Goal: Find specific fact: Find specific fact

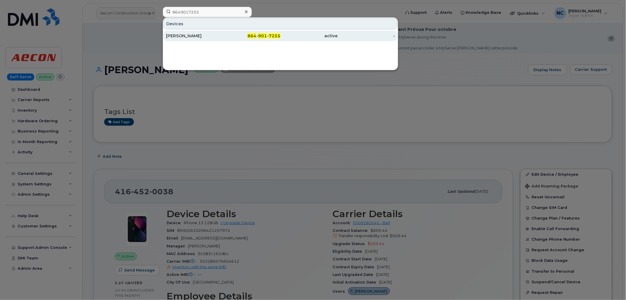
type input "8649017255"
click at [200, 37] on div "[PERSON_NAME]" at bounding box center [194, 36] width 57 height 6
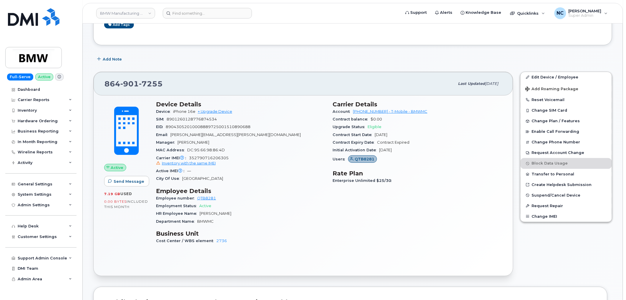
scroll to position [98, 0]
drag, startPoint x: 232, startPoint y: 155, endPoint x: 190, endPoint y: 157, distance: 41.8
click at [190, 157] on div "Carrier IMEI Carrier IMEI is reported during the last billing cycle or change o…" at bounding box center [241, 160] width 170 height 13
copy span "352790716206305"
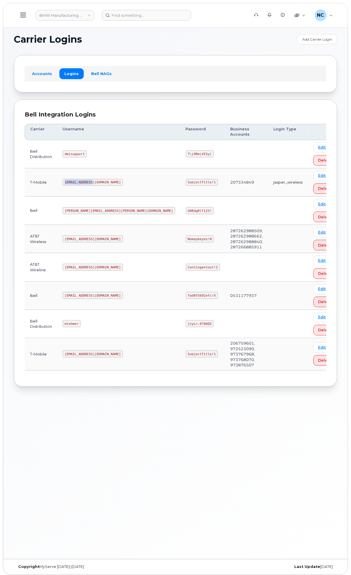
drag, startPoint x: 175, startPoint y: 187, endPoint x: 144, endPoint y: 183, distance: 31.4
click at [144, 183] on td "msem@dminc.com" at bounding box center [118, 182] width 123 height 28
drag, startPoint x: 175, startPoint y: 355, endPoint x: 139, endPoint y: 340, distance: 38.9
click at [137, 352] on tr "T-Mobile MS-BMW@dminc.com SubjectTitle!1 206759601, 972523090, 973767968, 97376…" at bounding box center [184, 354] width 318 height 32
copy tr "MS-BMW@dminc.com"
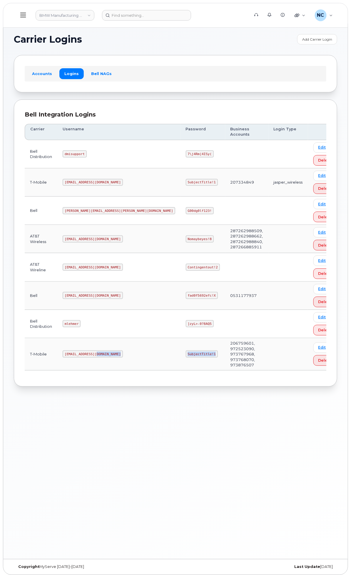
drag, startPoint x: 226, startPoint y: 358, endPoint x: 186, endPoint y: 348, distance: 41.7
click at [186, 348] on tr "T-Mobile MS-BMW@dminc.com SubjectTitle!1 206759601, 972523090, 973767968, 97376…" at bounding box center [184, 354] width 318 height 32
copy tr "SubjectTitle!1"
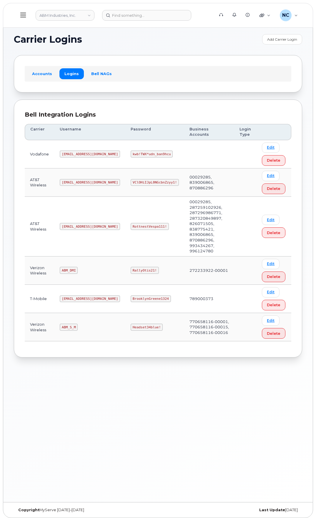
click at [139, 323] on code "Headset34blue!" at bounding box center [147, 326] width 32 height 7
drag, startPoint x: 139, startPoint y: 303, endPoint x: 102, endPoint y: 304, distance: 37.4
click at [102, 313] on tr "Verizon Wireless ABM_S_M Headset34blue! 770658116-00001, 770658116-00015, 77065…" at bounding box center [158, 327] width 267 height 28
copy tr "Headset34blue!"
